Goal: Task Accomplishment & Management: Use online tool/utility

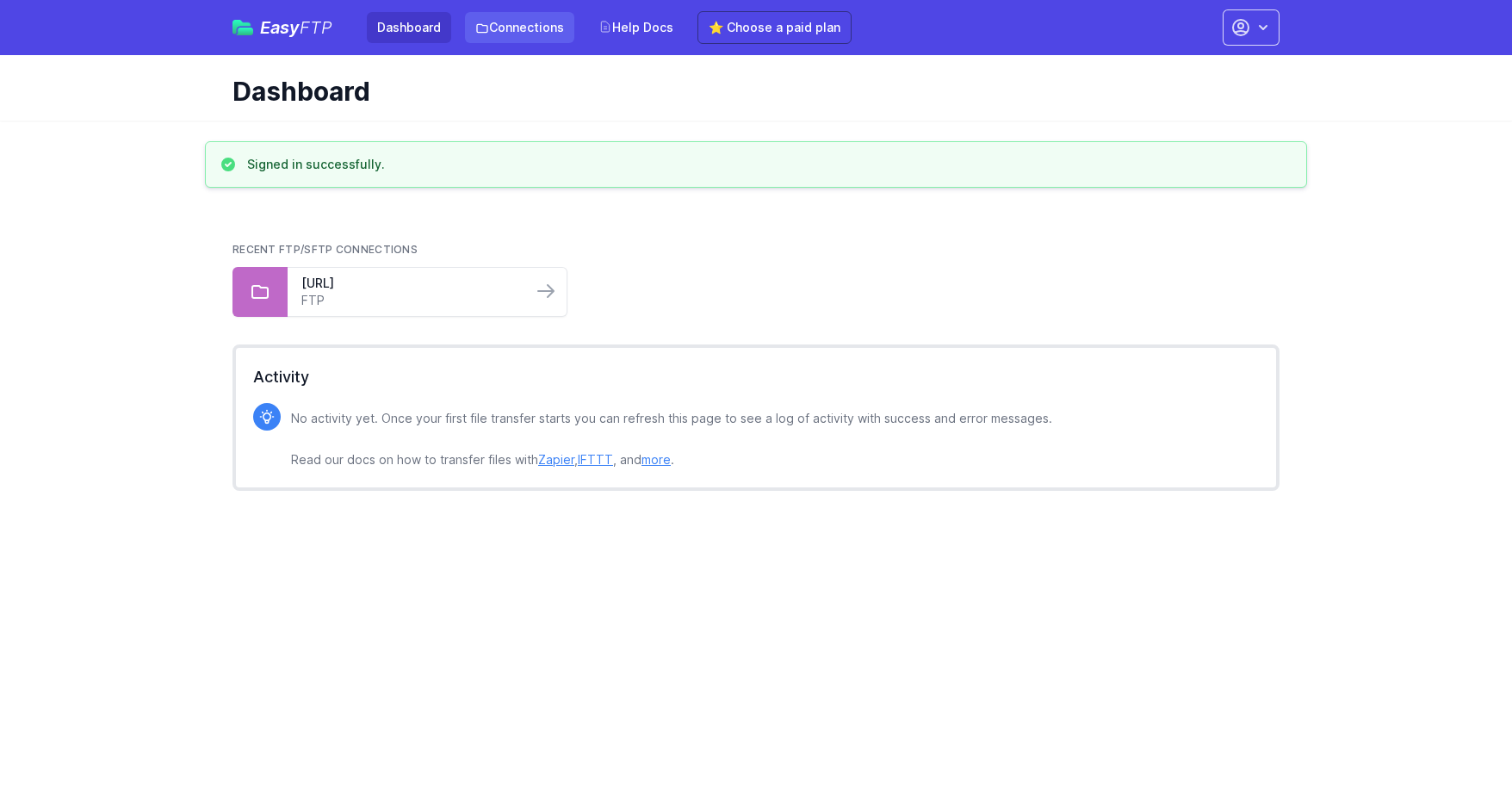
click at [504, 27] on link "Connections" at bounding box center [519, 28] width 109 height 31
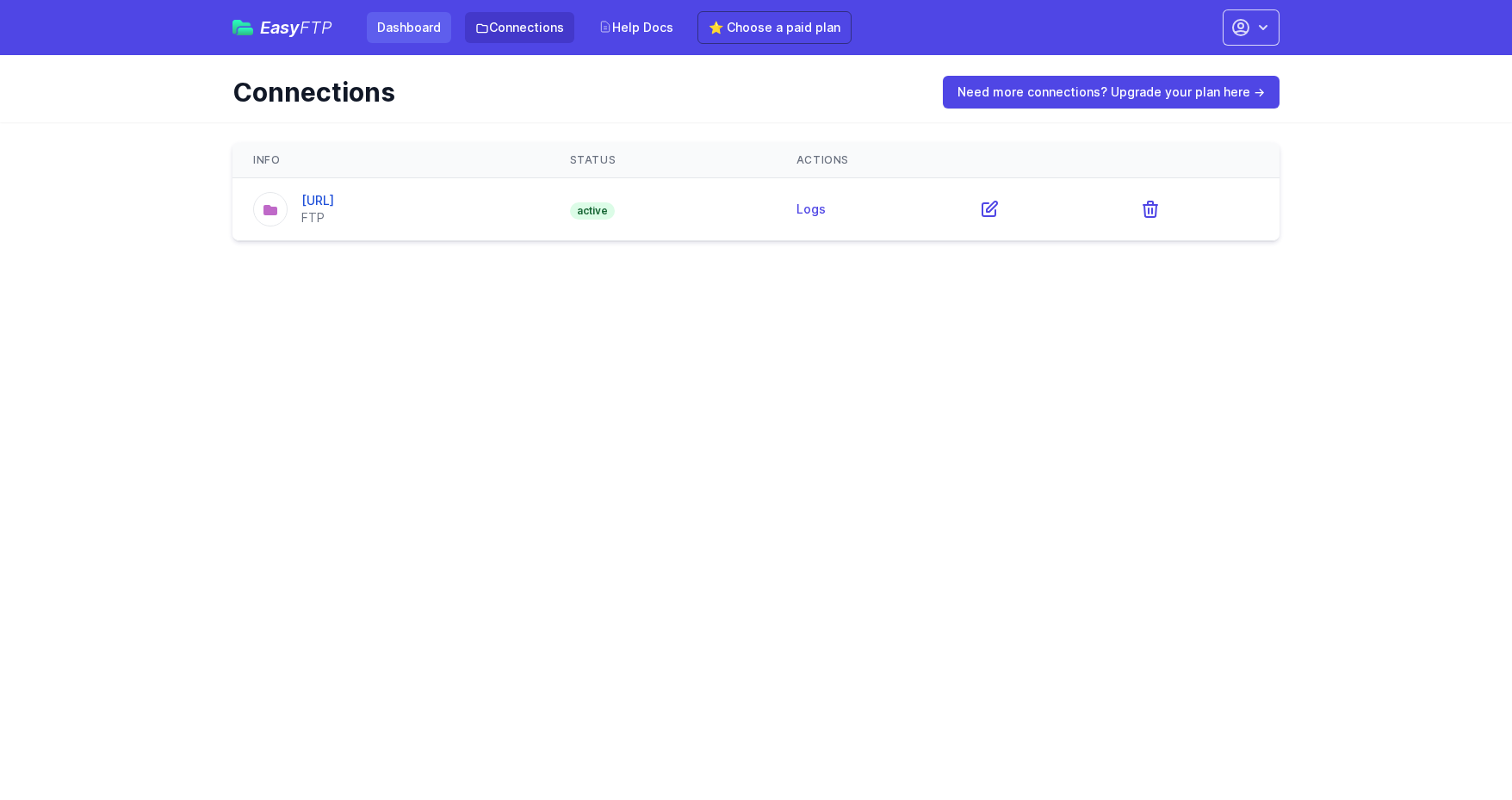
click at [405, 38] on link "Dashboard" at bounding box center [409, 28] width 85 height 31
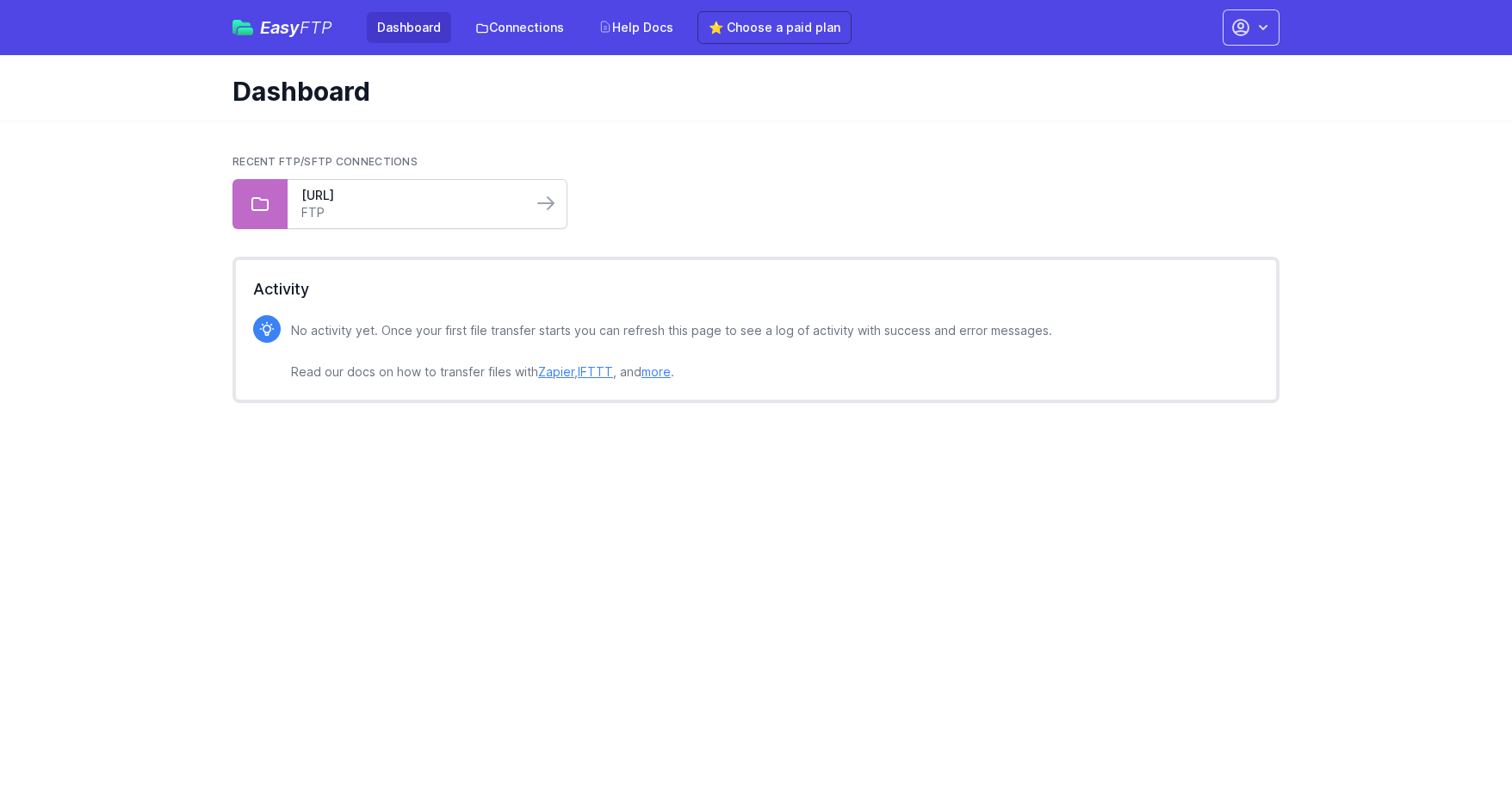
click at [381, 216] on link "FTP" at bounding box center [409, 213] width 217 height 17
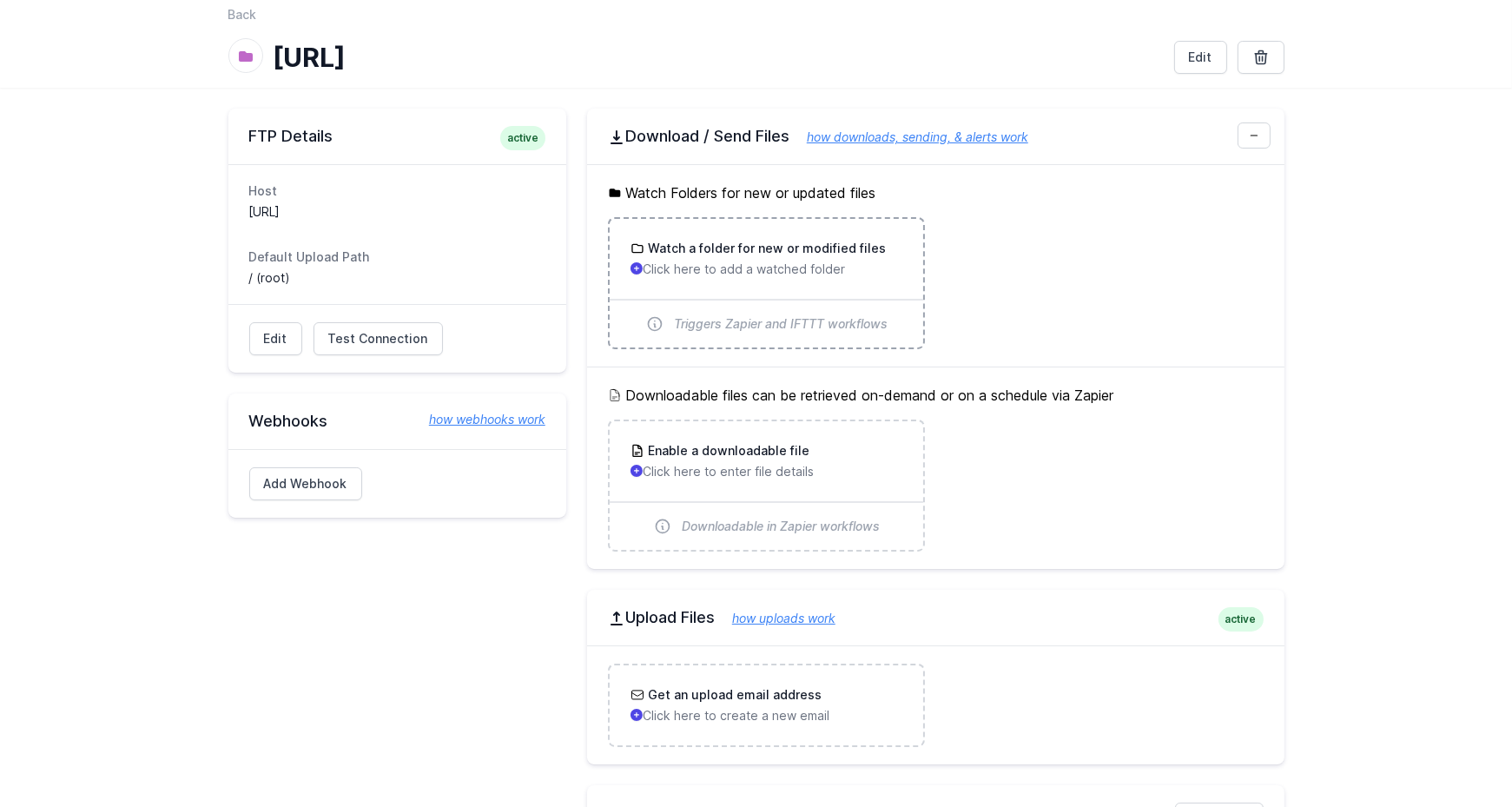
scroll to position [86, 0]
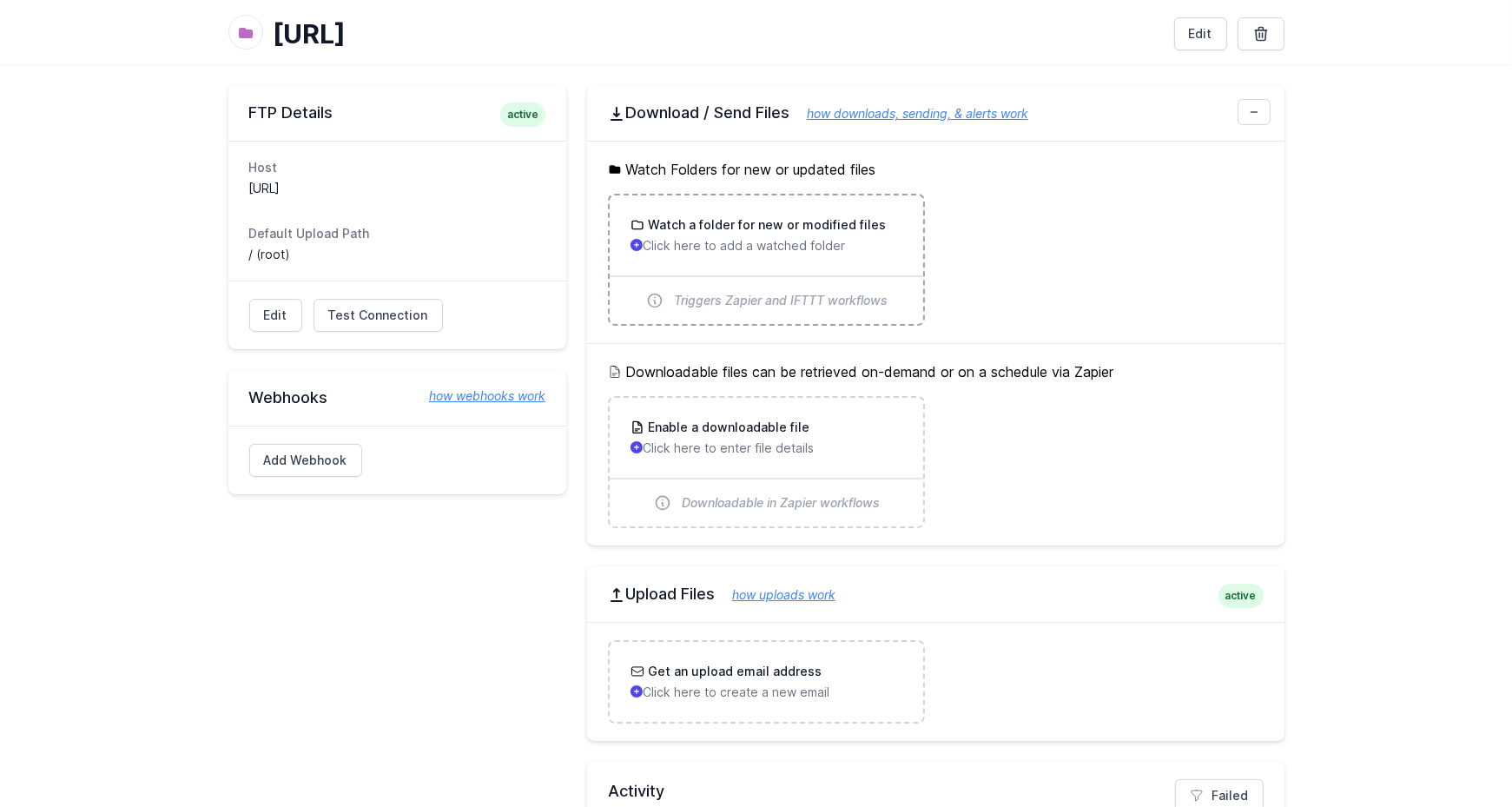
click at [804, 224] on h3 "Watch a folder for new or modified files" at bounding box center [765, 225] width 242 height 17
click at [282, 315] on link "Edit" at bounding box center [276, 315] width 53 height 33
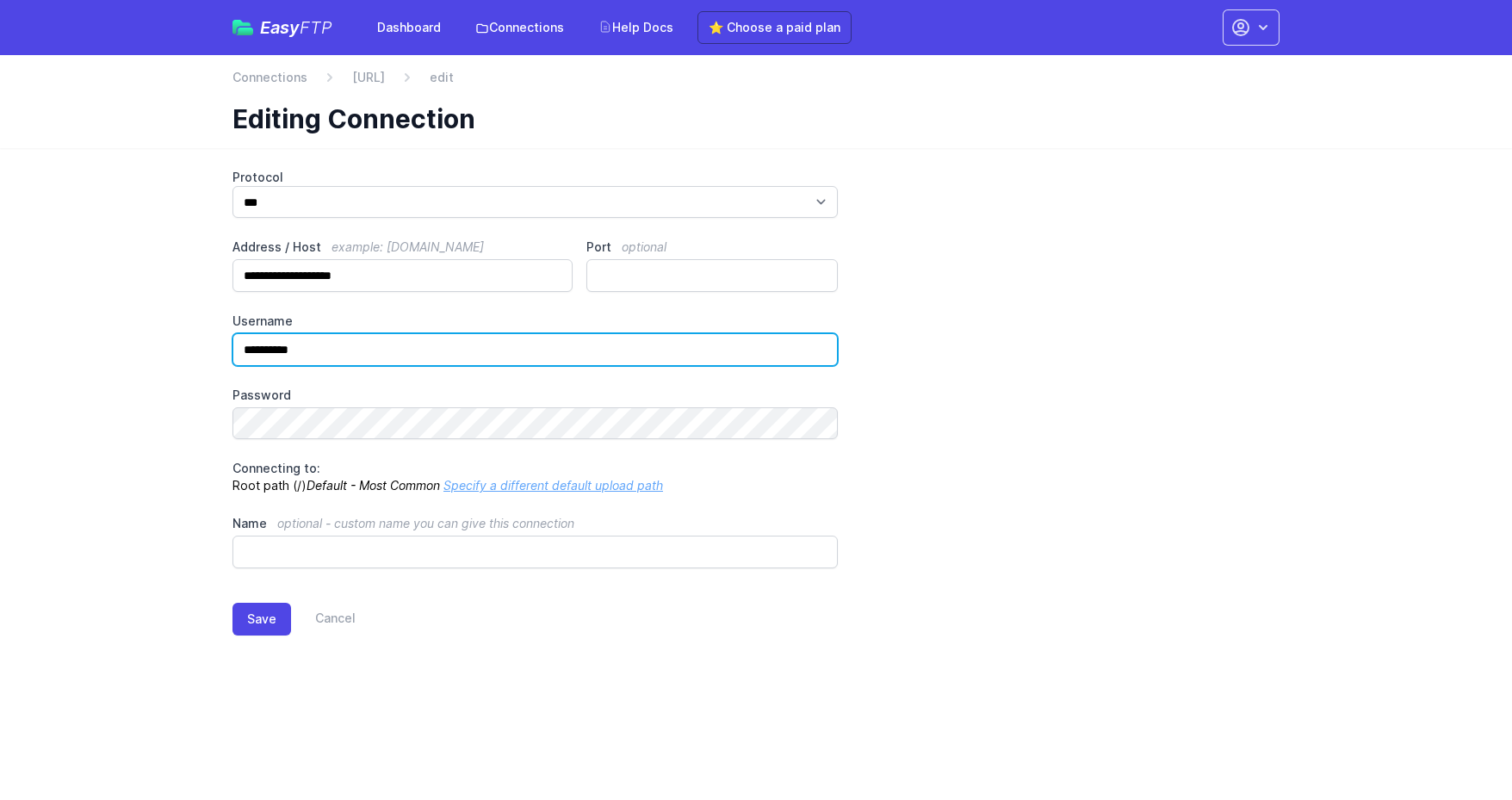
click at [328, 351] on input "**********" at bounding box center [535, 350] width 605 height 33
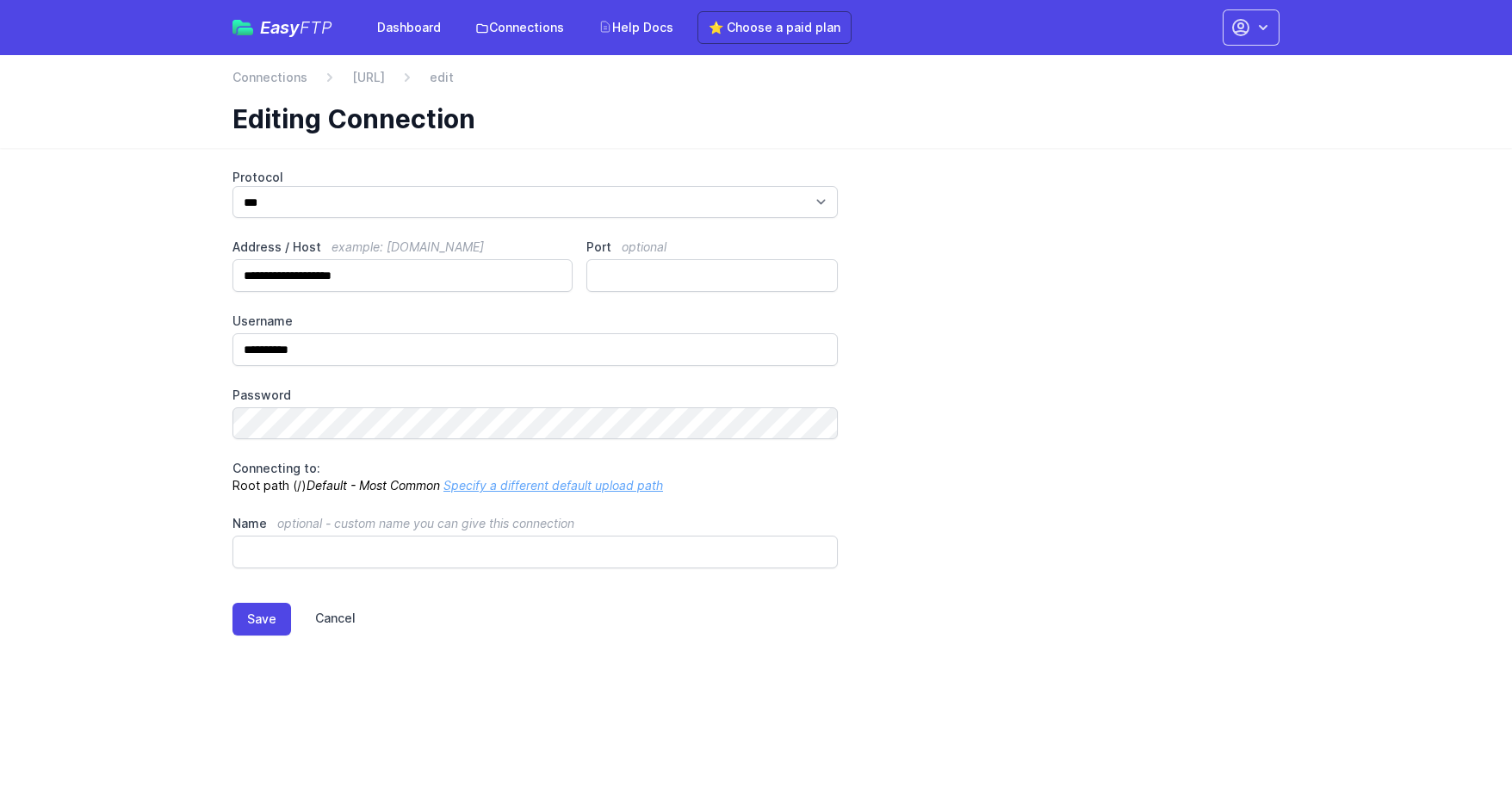
click at [318, 614] on link "Cancel" at bounding box center [323, 619] width 65 height 33
